Goal: Information Seeking & Learning: Learn about a topic

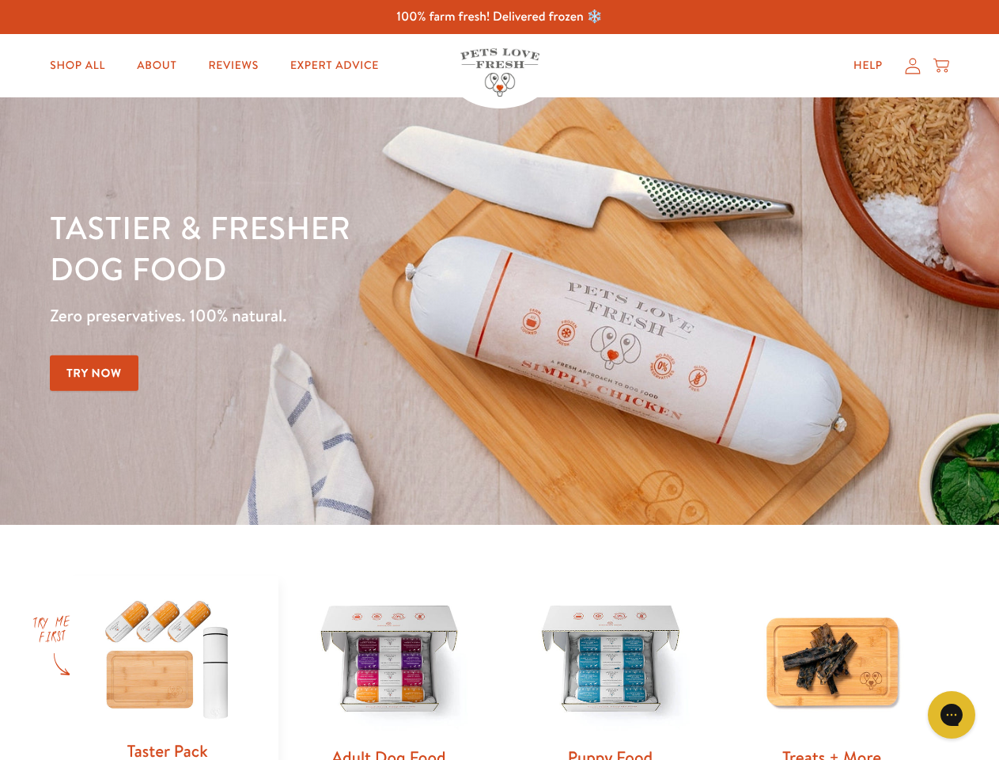
click at [499, 380] on div "Tastier & fresher dog food Zero preservatives. 100% natural. Try Now" at bounding box center [350, 311] width 600 height 209
click at [952, 714] on icon "Gorgias live chat" at bounding box center [951, 714] width 15 height 15
